Goal: Task Accomplishment & Management: Use online tool/utility

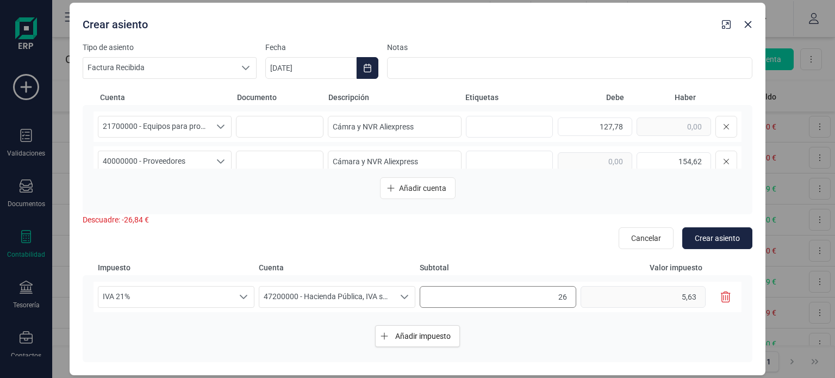
type input "2"
type input "154,26"
type input "32,39"
click at [611, 128] on input "127,78" at bounding box center [595, 126] width 74 height 18
click at [592, 304] on div "IVA 21% IVA 21% IVA 21% 47200000 - Hacienda Pública, IVA soportado 47200000 - H…" at bounding box center [418, 297] width 648 height 30
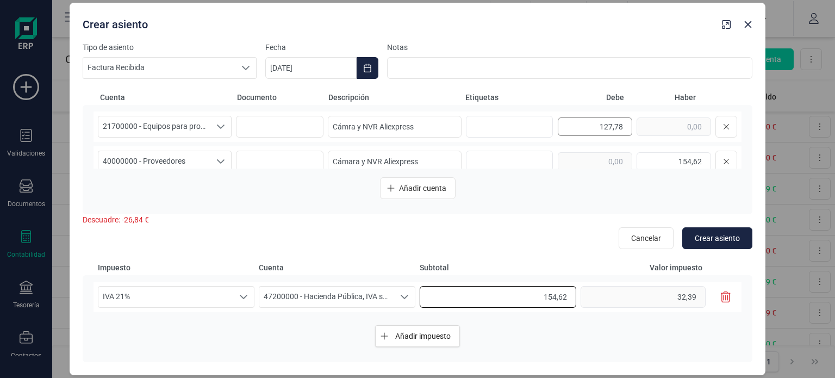
type input "154,62"
type input "32,47"
click at [596, 125] on input "127,78" at bounding box center [595, 126] width 74 height 18
click at [592, 302] on div "IVA 21% IVA 21% IVA 21% 47200000 - Hacienda Pública, IVA soportado 47200000 - H…" at bounding box center [418, 297] width 648 height 30
type input "127,78"
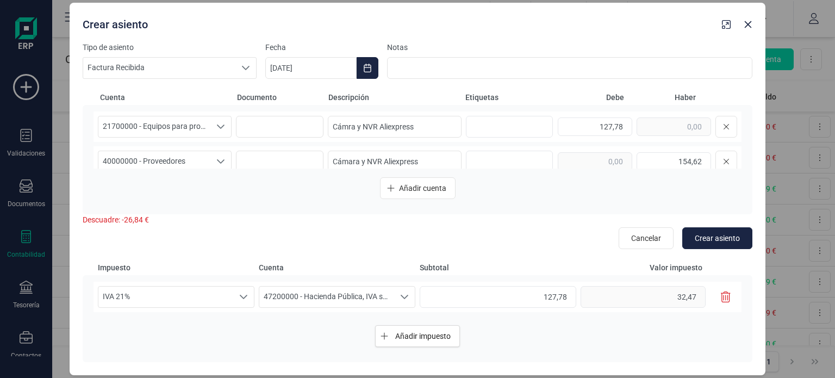
type input "26,83"
click at [549, 263] on span "Subtotal" at bounding box center [498, 267] width 157 height 11
click at [563, 298] on input "127,78" at bounding box center [498, 297] width 157 height 22
click at [589, 339] on div "Añadir impuesto" at bounding box center [418, 335] width 648 height 39
click at [569, 300] on input "127,77" at bounding box center [498, 297] width 157 height 22
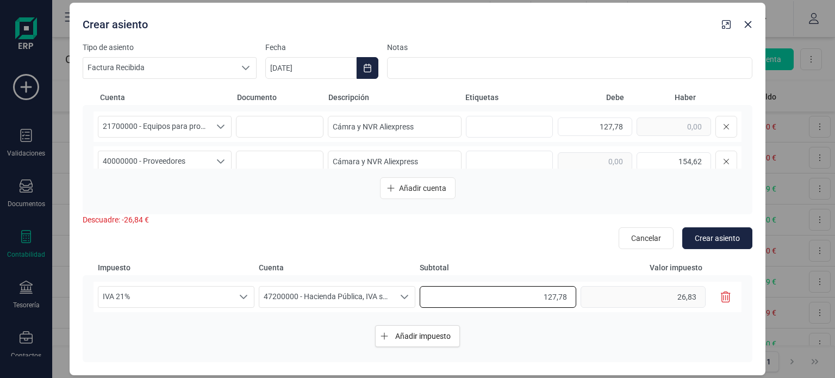
type input "127,78"
click at [589, 317] on div "Añadir impuesto" at bounding box center [418, 335] width 648 height 39
click at [644, 189] on div "Añadir cuenta" at bounding box center [418, 188] width 648 height 22
click at [616, 129] on input "127,78" at bounding box center [595, 126] width 74 height 18
type input "127,79"
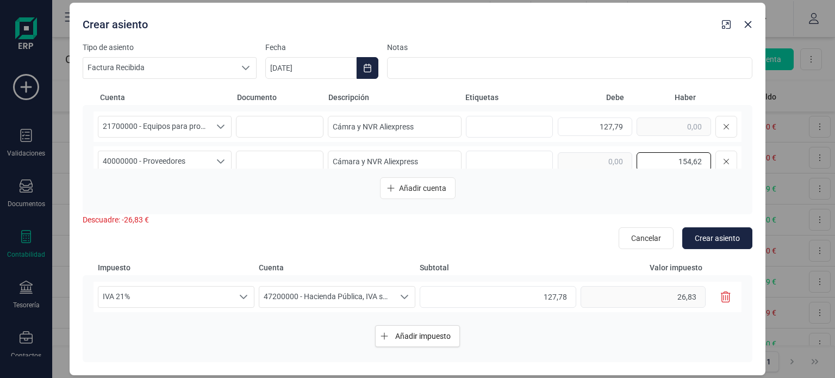
click at [668, 164] on input "154,62" at bounding box center [674, 161] width 74 height 18
click at [569, 299] on input "127,78" at bounding box center [498, 297] width 157 height 22
type input "127,79"
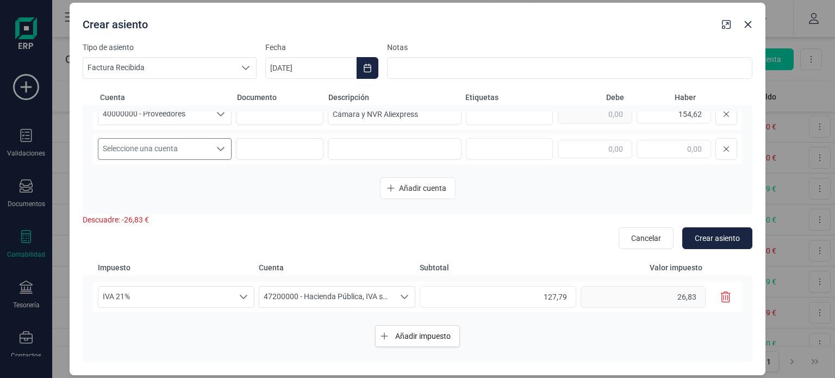
click at [189, 155] on span "Seleccione una cuenta" at bounding box center [154, 149] width 112 height 21
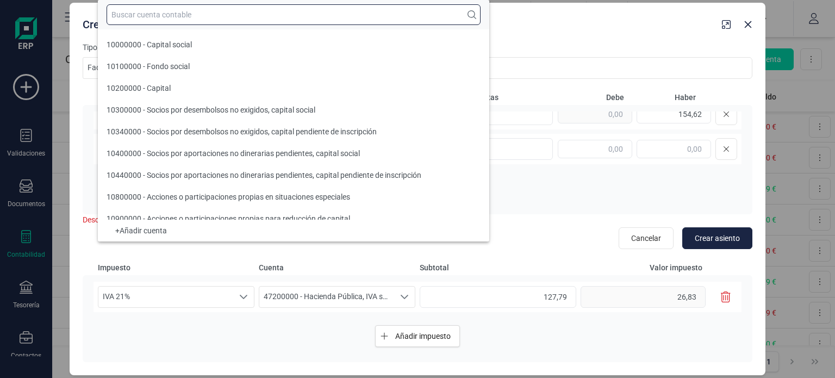
click at [188, 11] on input "text" at bounding box center [294, 14] width 374 height 21
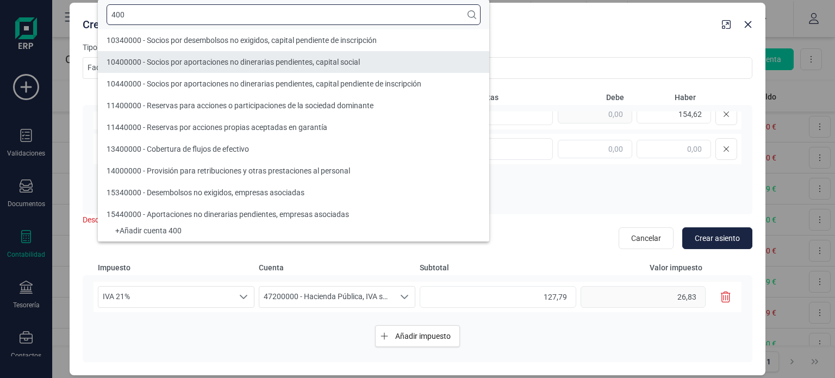
type input "400"
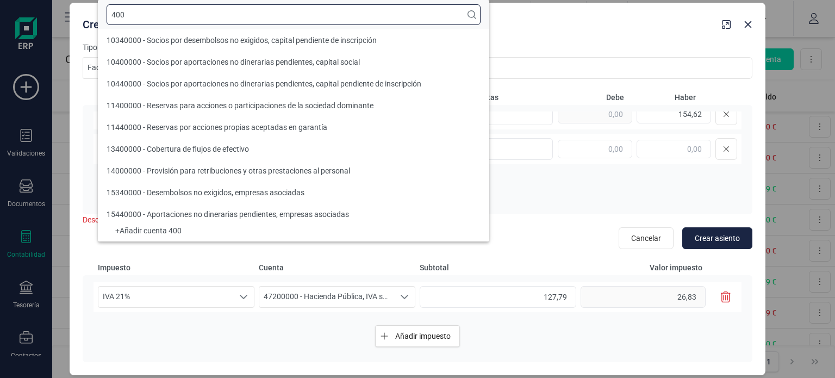
drag, startPoint x: 178, startPoint y: 13, endPoint x: 92, endPoint y: 18, distance: 85.5
click at [92, 18] on body "Solicitar financiación Importaciones completadas 0 / 0 [PERSON_NAME] [PERSON_NA…" at bounding box center [417, 189] width 835 height 378
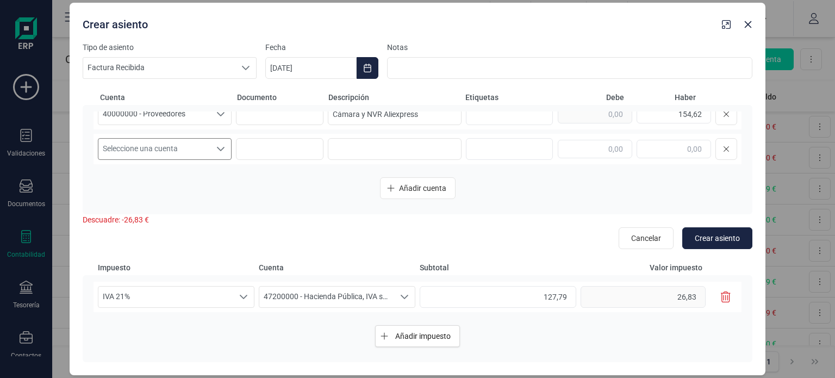
click at [199, 147] on span "Seleccione una cuenta" at bounding box center [154, 149] width 112 height 21
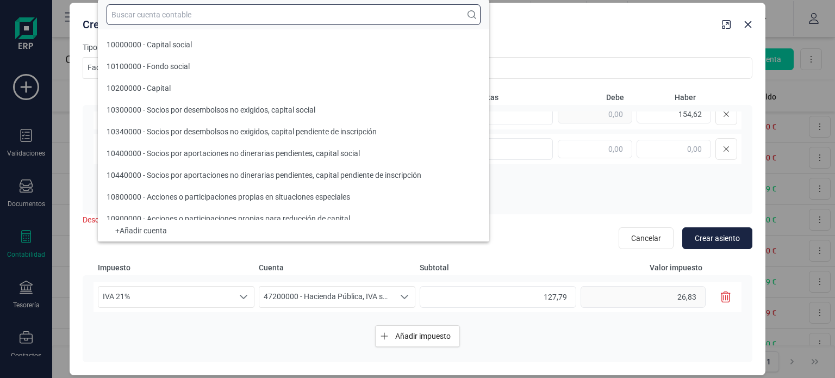
click at [157, 17] on input "text" at bounding box center [294, 14] width 374 height 21
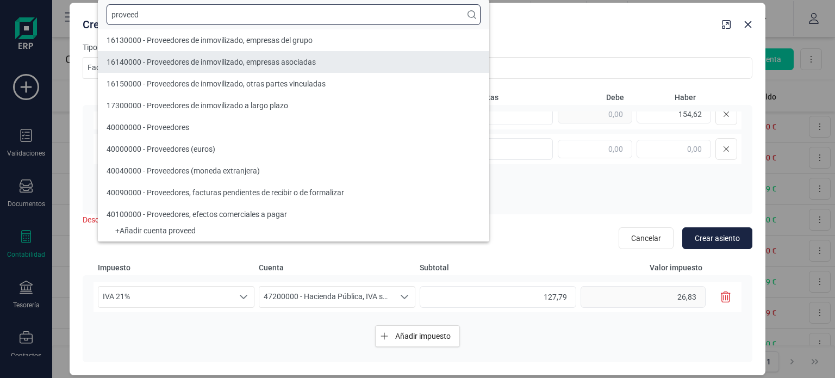
type input "proveed"
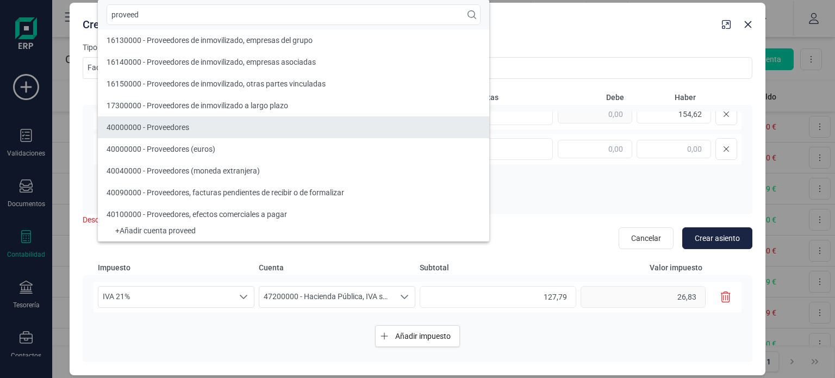
click at [173, 123] on span "40000000 - Proveedores" at bounding box center [148, 127] width 83 height 9
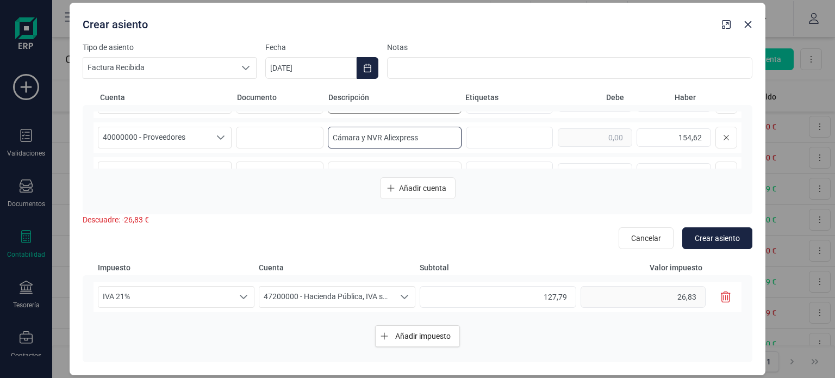
scroll to position [0, 0]
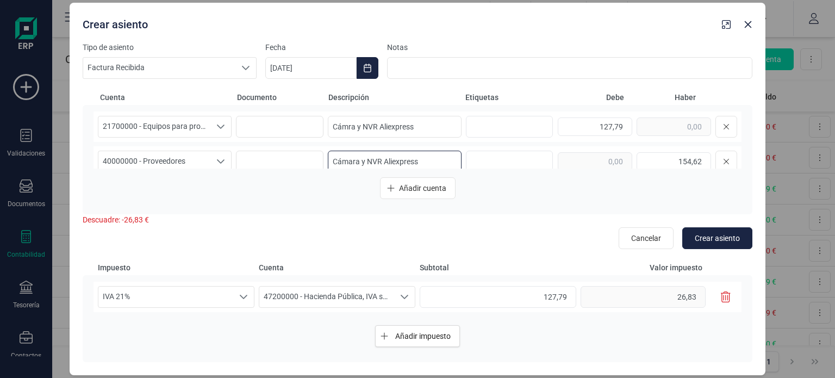
drag, startPoint x: 421, startPoint y: 121, endPoint x: 320, endPoint y: 139, distance: 102.2
click at [320, 139] on div "21700000 - Equipos para proceso de información 21700000 - Equipos para proceso …" at bounding box center [418, 139] width 648 height 57
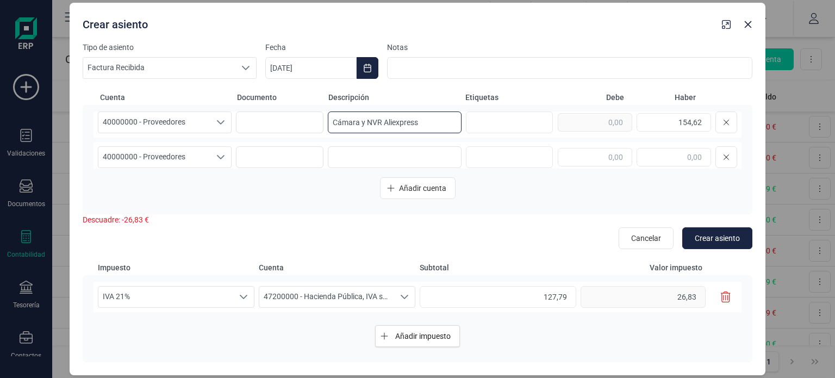
scroll to position [47, 0]
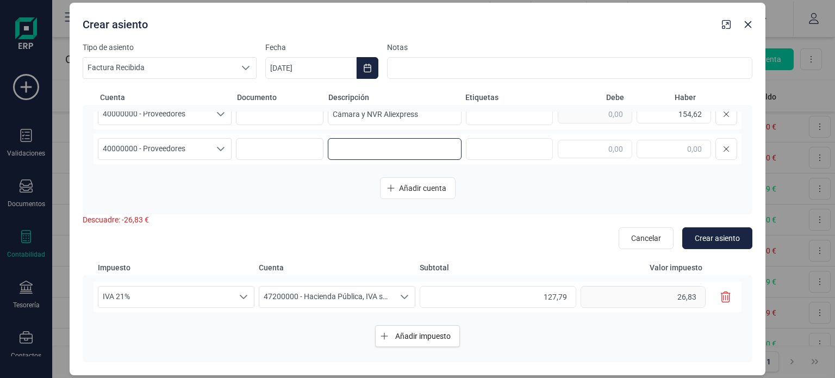
click at [427, 152] on input at bounding box center [395, 149] width 134 height 22
paste input "Cámara y NVR Aliexpress"
click at [329, 150] on input "Cámara y NVR Aliexpress" at bounding box center [395, 149] width 134 height 22
type input "Pago tarjeta Cámara y NVR Aliexpress"
click at [605, 147] on input "text" at bounding box center [595, 149] width 74 height 18
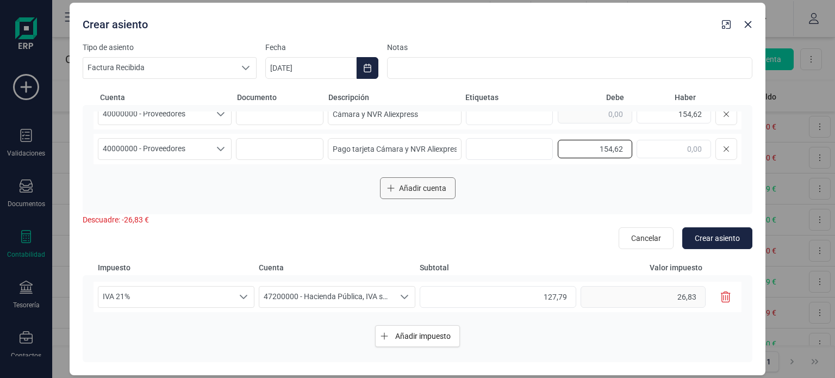
type input "154,62"
click at [415, 187] on span "Añadir cuenta" at bounding box center [422, 188] width 47 height 11
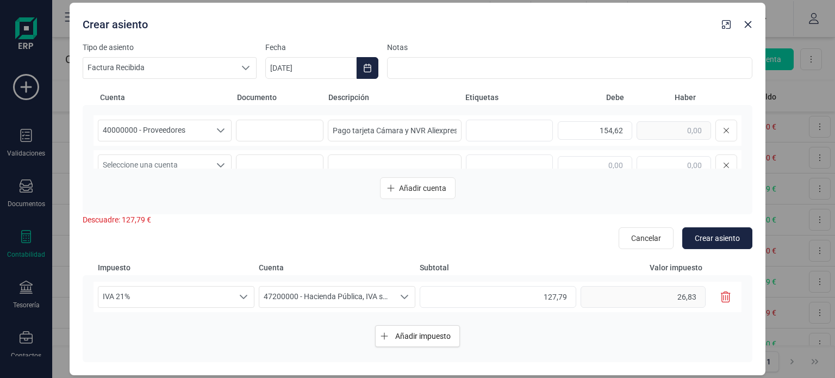
scroll to position [82, 0]
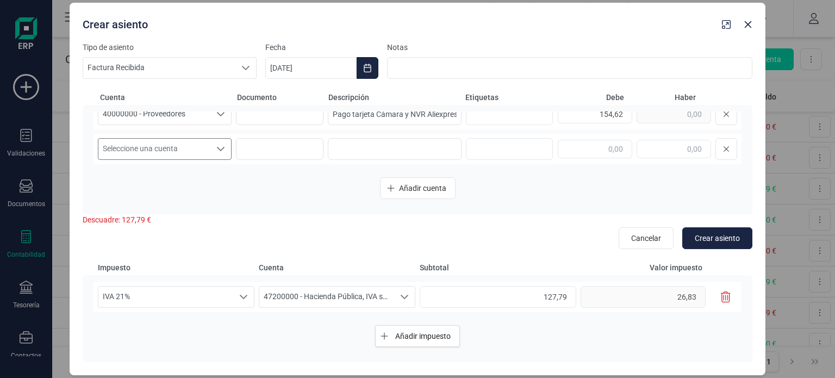
click at [161, 152] on span "Seleccione una cuenta" at bounding box center [154, 149] width 112 height 21
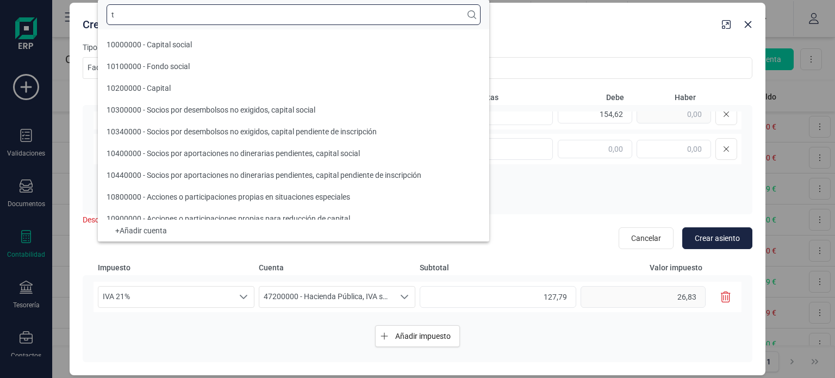
click at [379, 10] on input "t" at bounding box center [294, 14] width 374 height 21
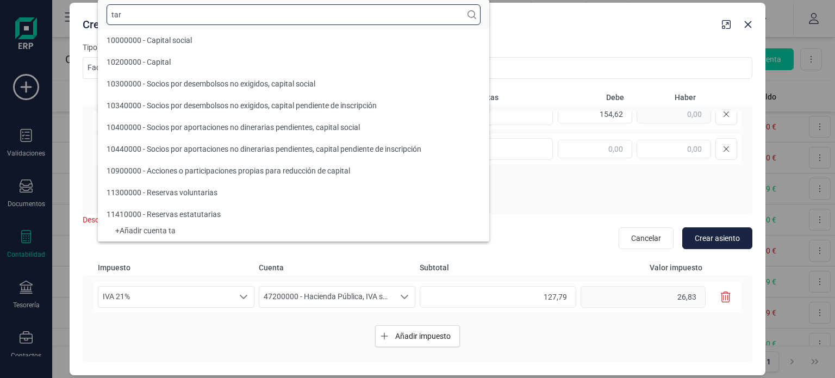
scroll to position [0, 0]
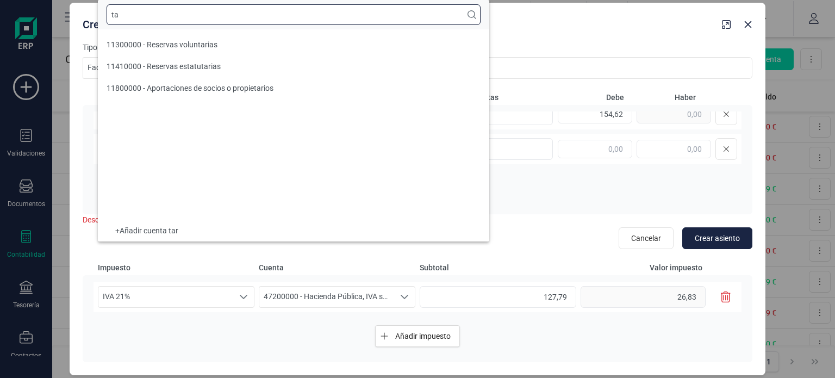
type input "t"
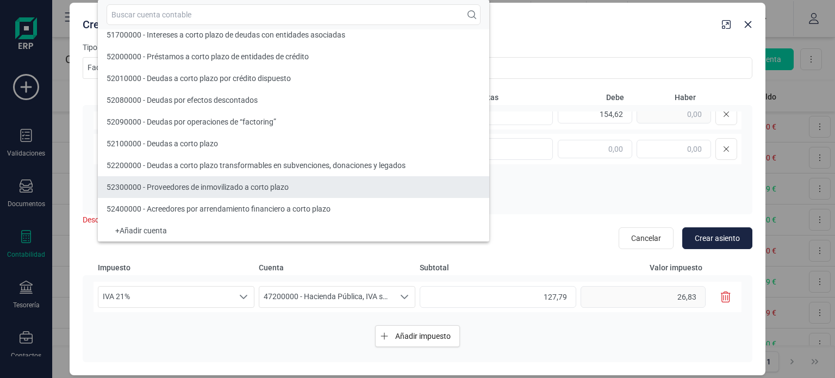
scroll to position [6817, 0]
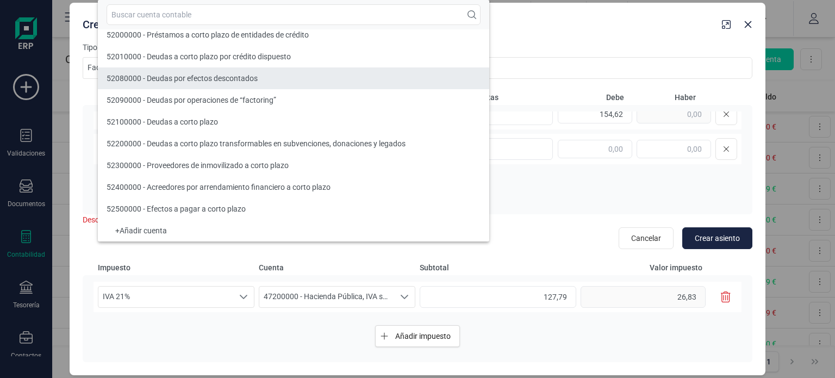
click at [242, 79] on span "52080000 - Deudas por efectos descontados" at bounding box center [182, 78] width 151 height 9
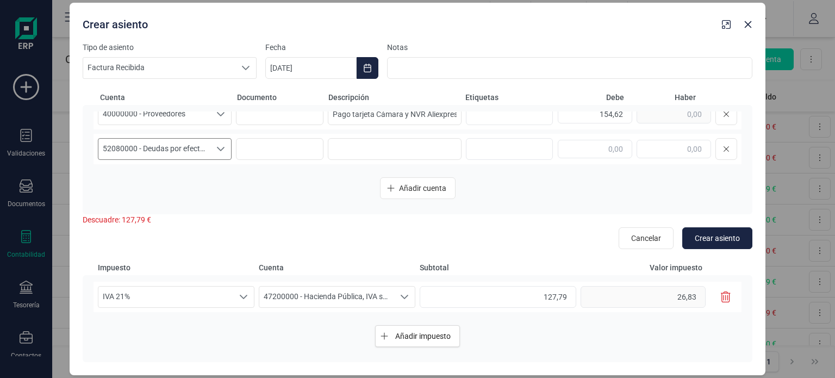
click at [208, 143] on span "52080000 - Deudas por efectos descontados" at bounding box center [154, 149] width 112 height 21
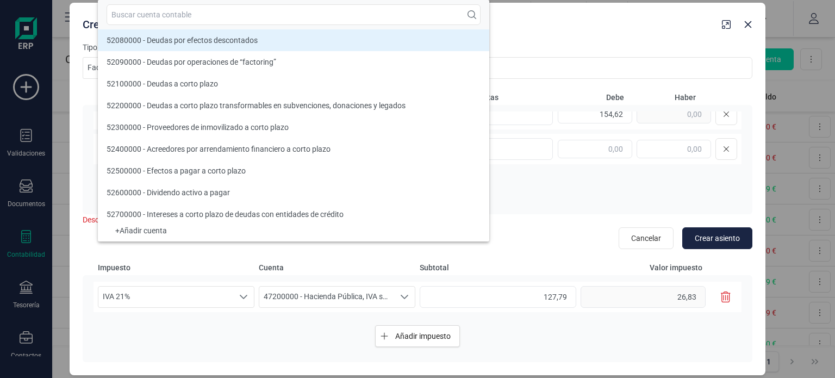
scroll to position [6833, 0]
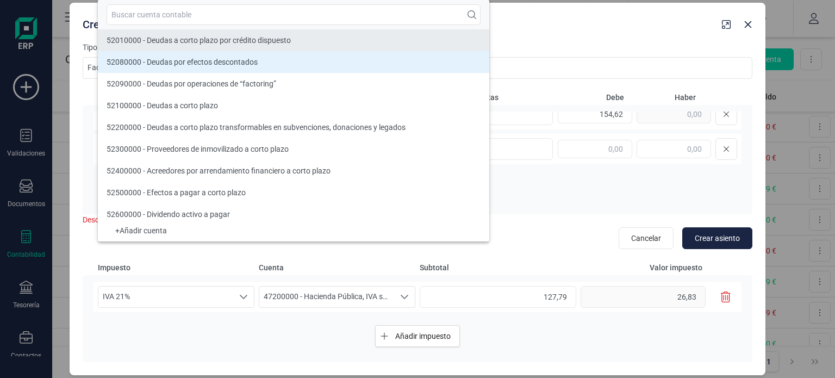
click at [392, 40] on li "52010000 - Deudas a corto plazo por crédito dispuesto" at bounding box center [293, 40] width 391 height 22
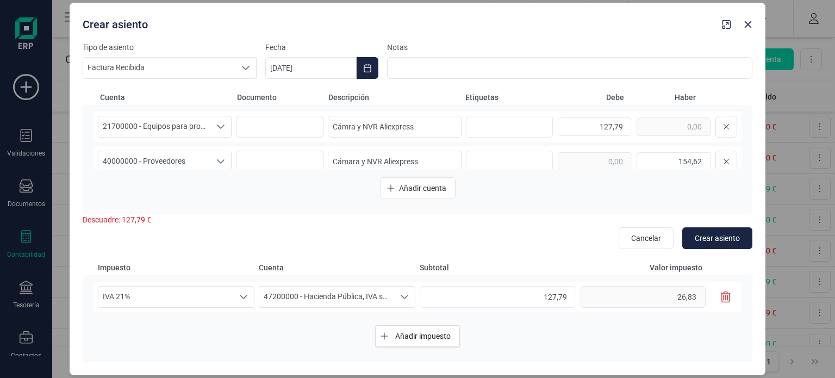
scroll to position [82, 0]
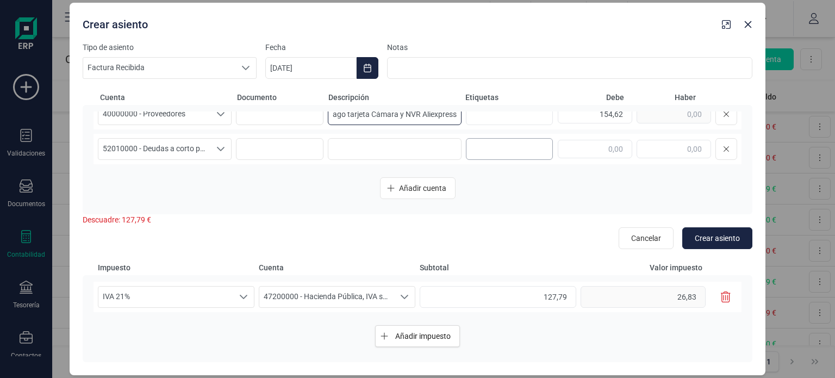
drag, startPoint x: 331, startPoint y: 113, endPoint x: 487, endPoint y: 144, distance: 159.0
click at [487, 144] on div "21700000 - Equipos para proceso de información 21700000 - Equipos para proceso …" at bounding box center [418, 139] width 648 height 57
click at [388, 146] on input at bounding box center [395, 149] width 134 height 22
paste input "Pago tarjeta Cámara y NVR Aliexpress"
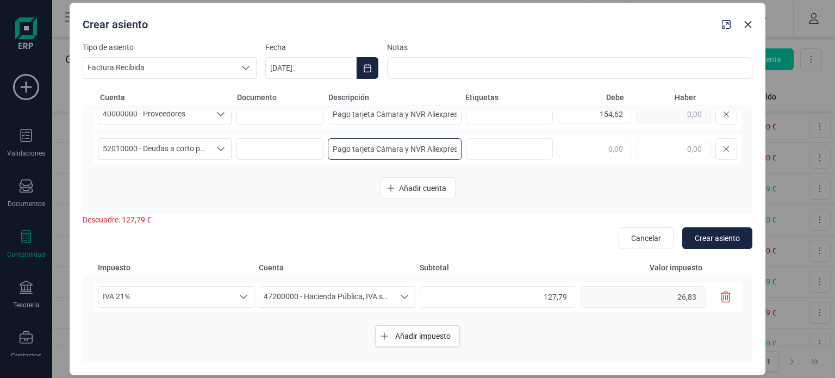
scroll to position [0, 7]
type input "Pago tarjeta Cámara y NVR Aliexpress"
click at [659, 150] on input "text" at bounding box center [674, 149] width 74 height 18
type input "154,62"
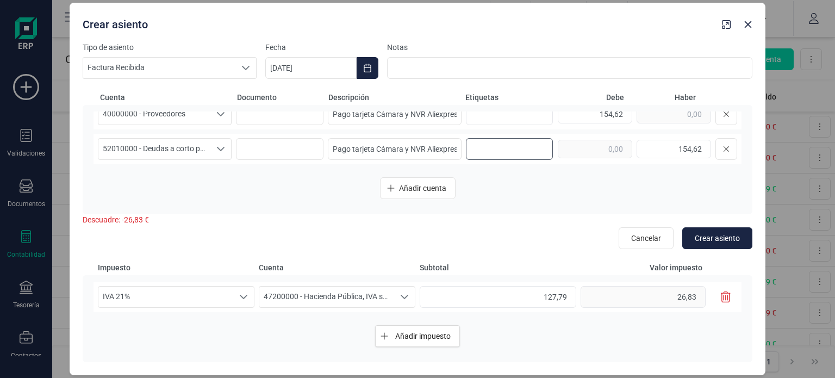
click at [500, 146] on input "text" at bounding box center [508, 148] width 70 height 17
click at [435, 191] on span "Añadir cuenta" at bounding box center [422, 188] width 47 height 11
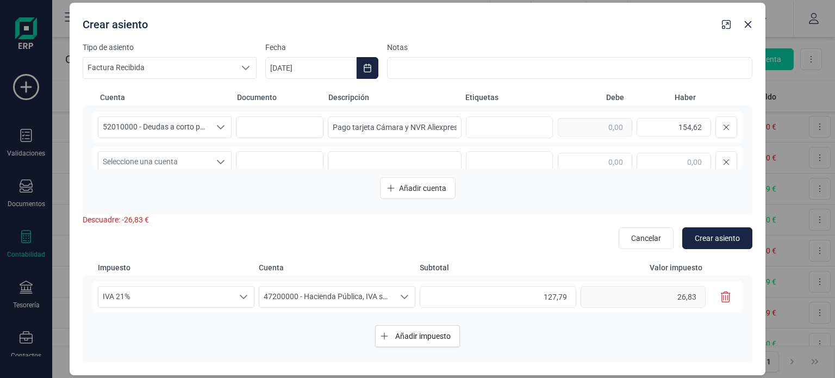
scroll to position [117, 0]
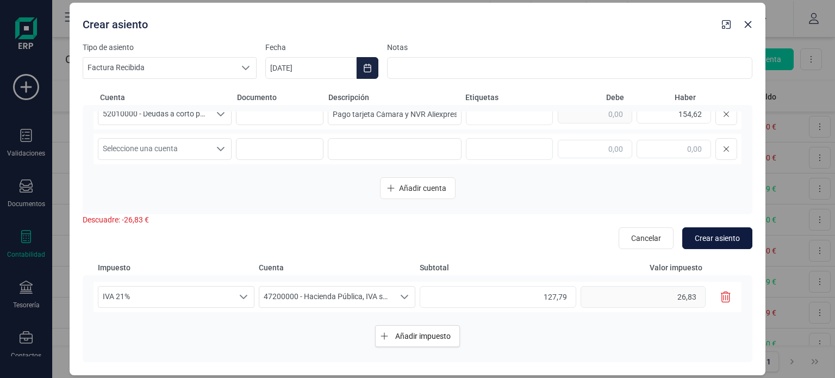
click at [711, 238] on span "Crear asiento" at bounding box center [717, 238] width 45 height 11
click at [207, 151] on span "Seleccione una cuenta" at bounding box center [154, 149] width 112 height 21
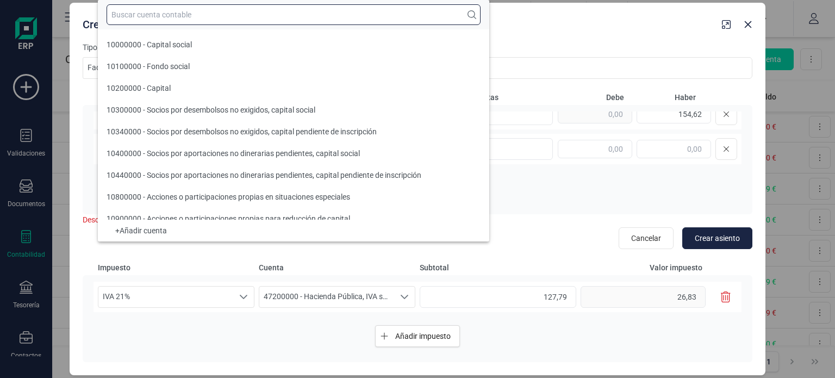
click at [258, 17] on input "text" at bounding box center [294, 14] width 374 height 21
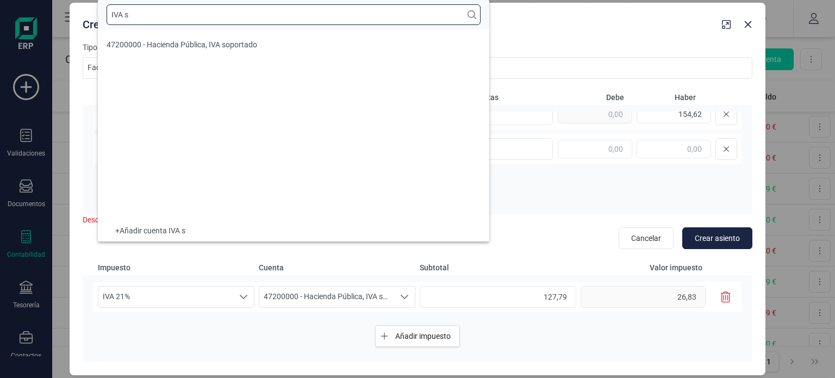
scroll to position [0, 0]
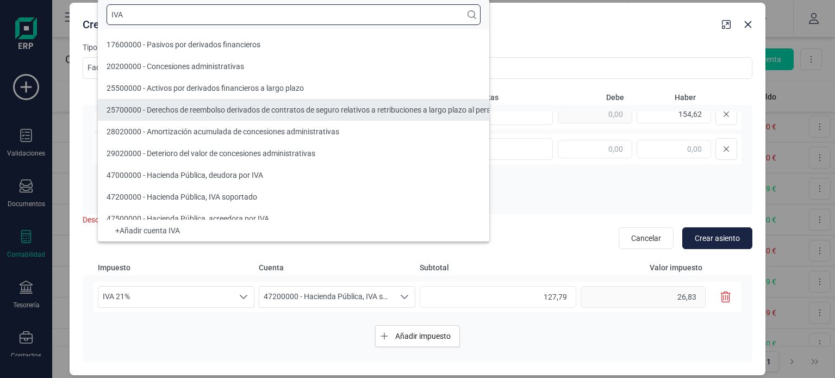
type input "IVA"
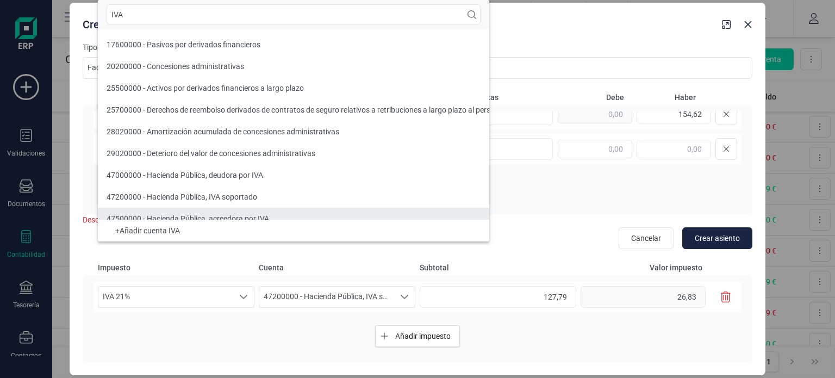
scroll to position [18, 0]
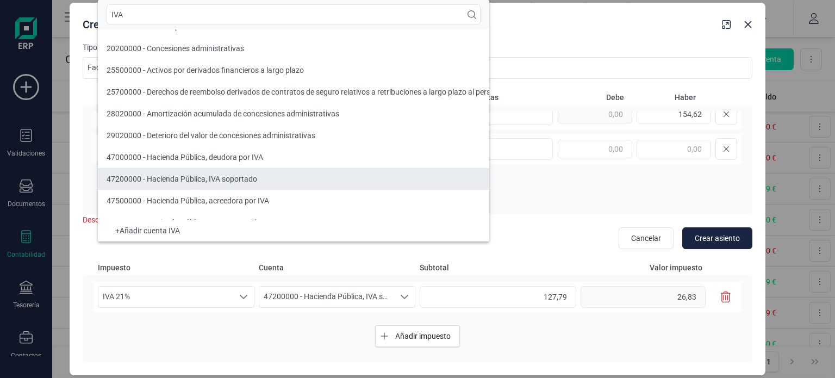
click at [252, 179] on span "47200000 - Hacienda Pública, IVA soportado" at bounding box center [182, 179] width 151 height 9
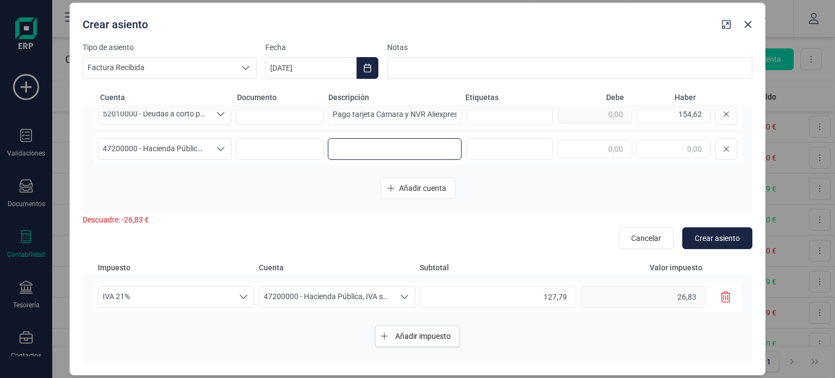
click at [359, 151] on input at bounding box center [395, 149] width 134 height 22
type input "IVA soportado Cam y NVR Aliexpress"
click at [611, 152] on input "text" at bounding box center [595, 149] width 74 height 18
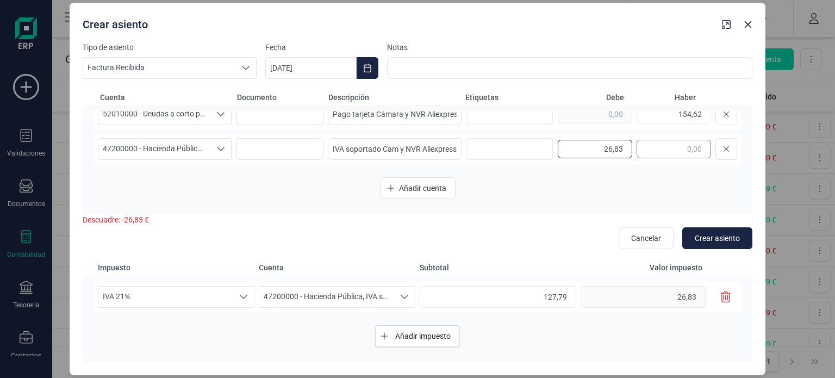
type input "26,83"
click at [719, 237] on span "Crear asiento" at bounding box center [717, 238] width 45 height 11
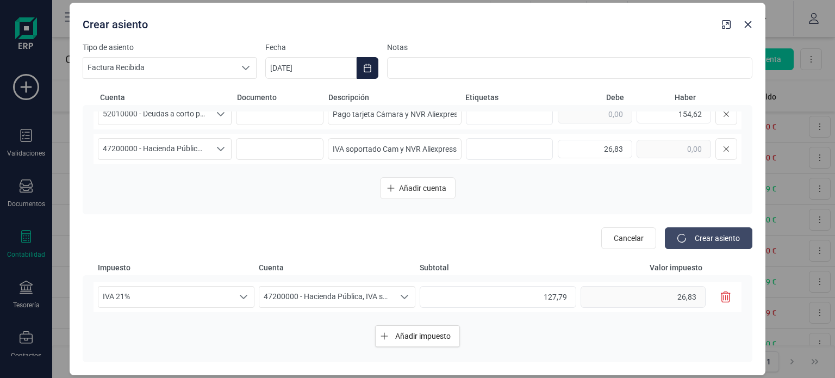
type input "[DATE]"
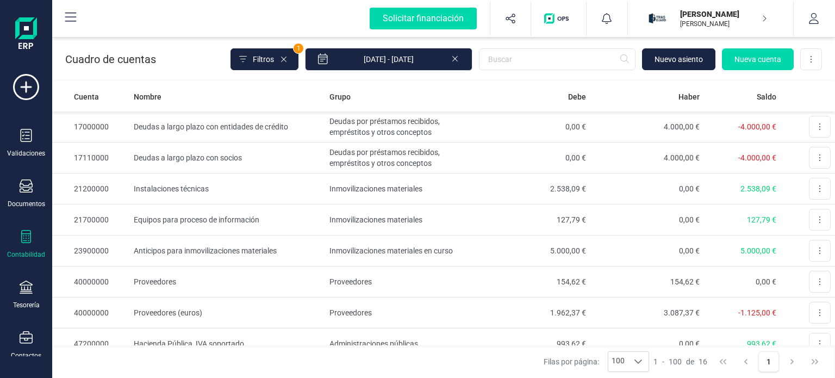
click at [21, 239] on icon at bounding box center [26, 236] width 13 height 13
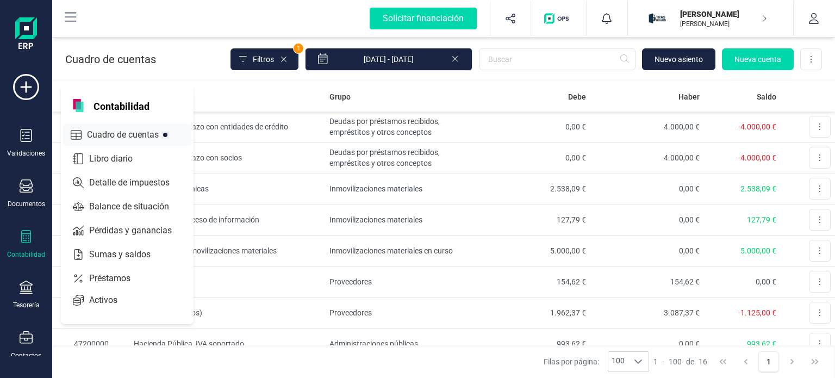
click at [137, 132] on span "Cuadro de cuentas" at bounding box center [131, 134] width 96 height 13
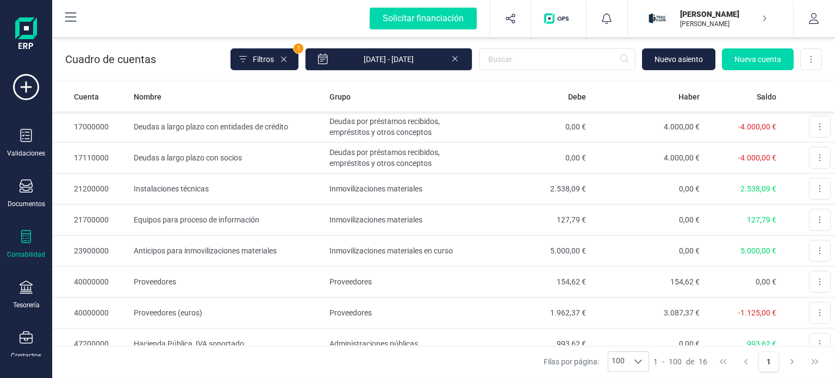
click at [26, 239] on icon at bounding box center [26, 236] width 10 height 13
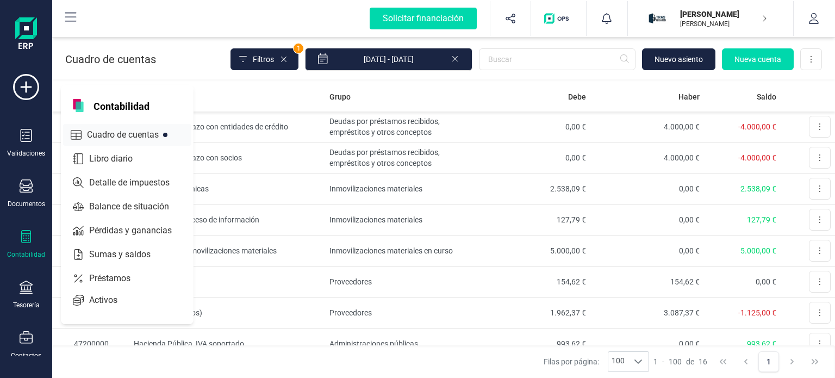
click at [103, 130] on span "Cuadro de cuentas" at bounding box center [131, 134] width 96 height 13
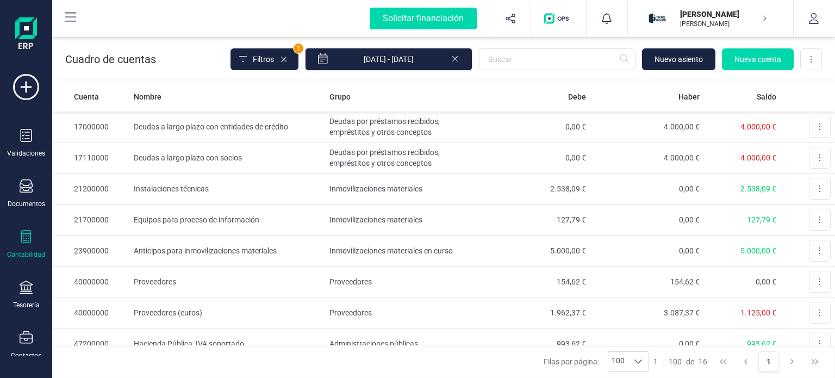
click at [25, 246] on div "Contabilidad" at bounding box center [25, 244] width 43 height 29
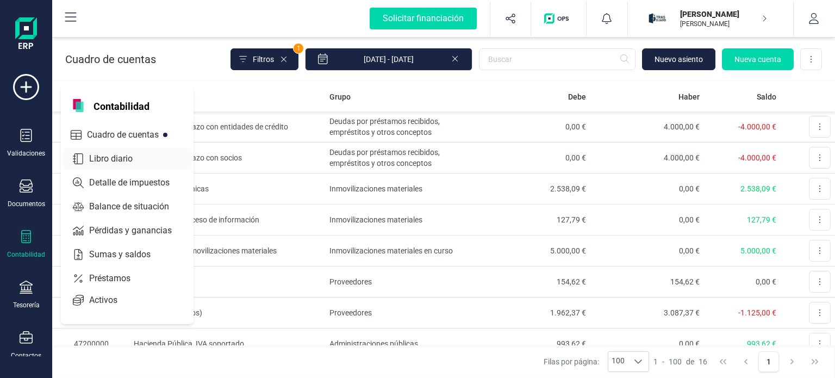
click at [129, 155] on span "Libro diario" at bounding box center [118, 158] width 67 height 13
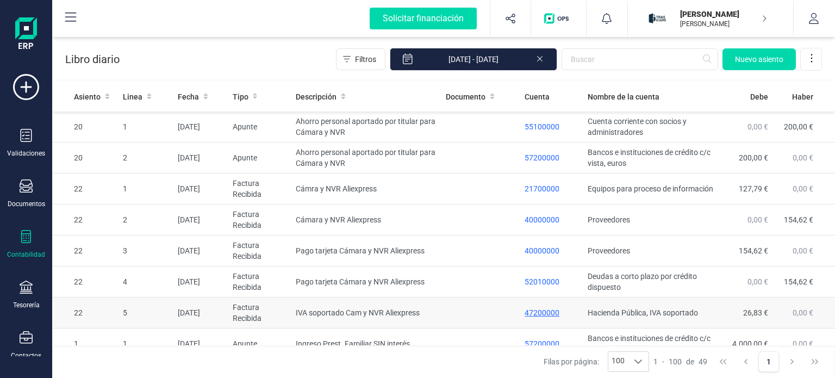
click at [528, 311] on p "47200000" at bounding box center [552, 312] width 54 height 11
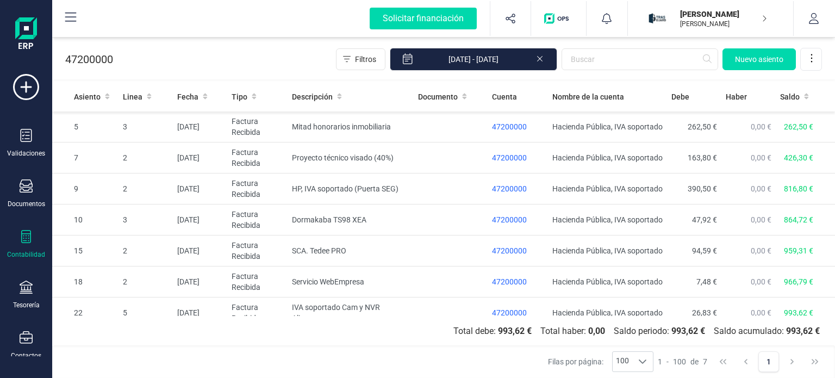
click at [22, 241] on icon at bounding box center [26, 236] width 13 height 13
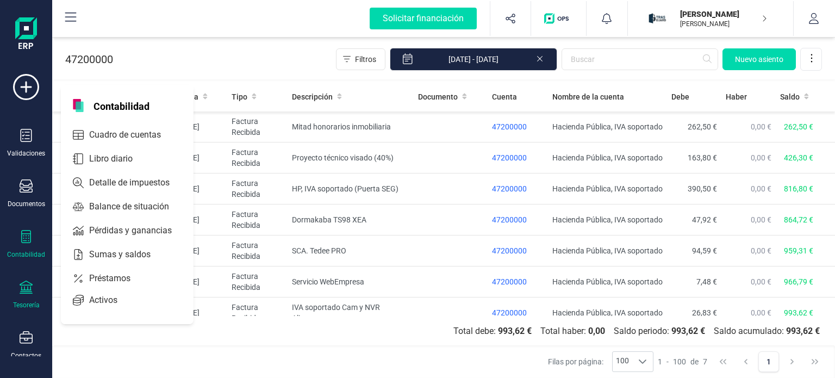
click at [30, 294] on div at bounding box center [26, 289] width 13 height 16
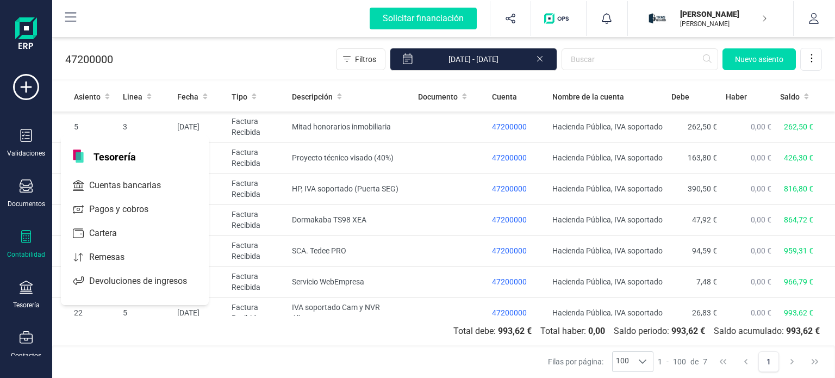
click at [21, 263] on div "Validaciones Documentos Documentos Presupuestos Pedidos Albaranes Facturas Fact…" at bounding box center [25, 297] width 43 height 446
click at [23, 245] on div "Contabilidad" at bounding box center [25, 244] width 43 height 29
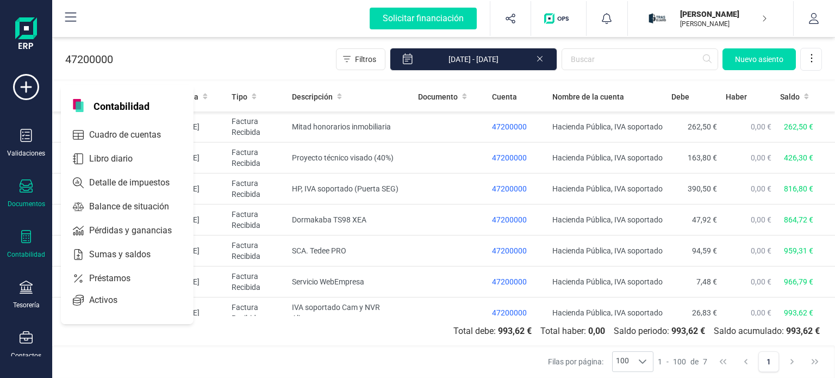
click at [30, 200] on div "Documentos" at bounding box center [27, 204] width 38 height 9
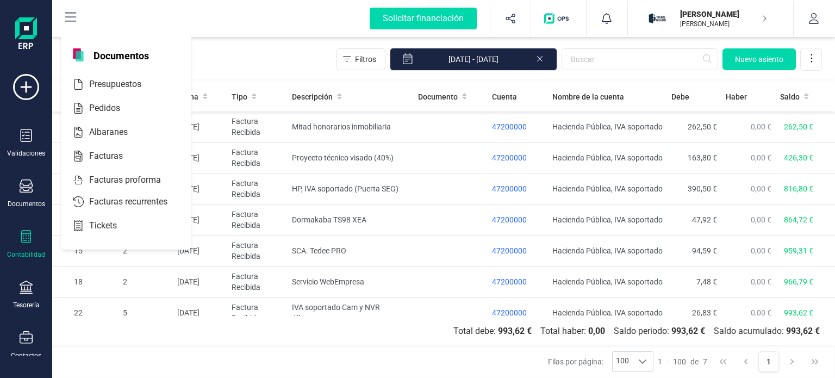
click at [23, 240] on icon at bounding box center [26, 236] width 10 height 13
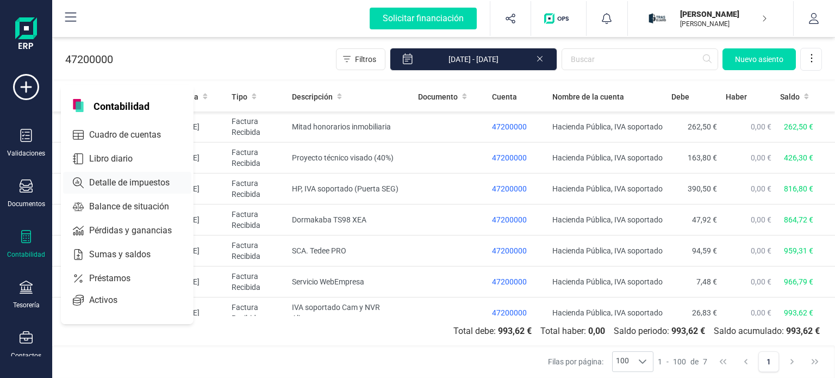
click at [127, 180] on span "Detalle de impuestos" at bounding box center [137, 182] width 104 height 13
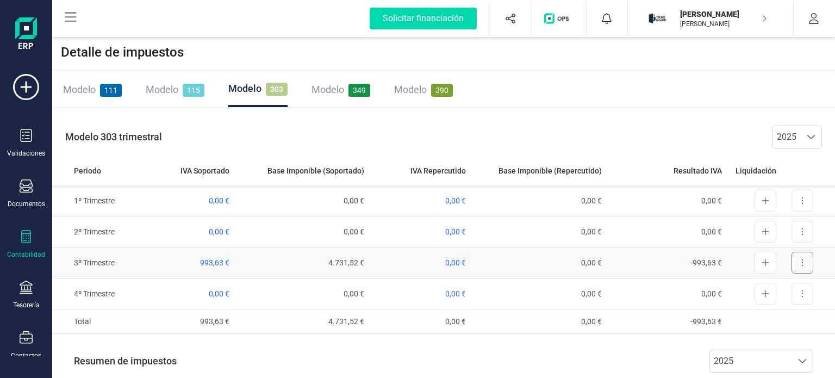
click at [804, 269] on button at bounding box center [803, 263] width 22 height 22
click at [788, 288] on span "Exportar detalle" at bounding box center [777, 289] width 53 height 11
